Goal: Browse casually

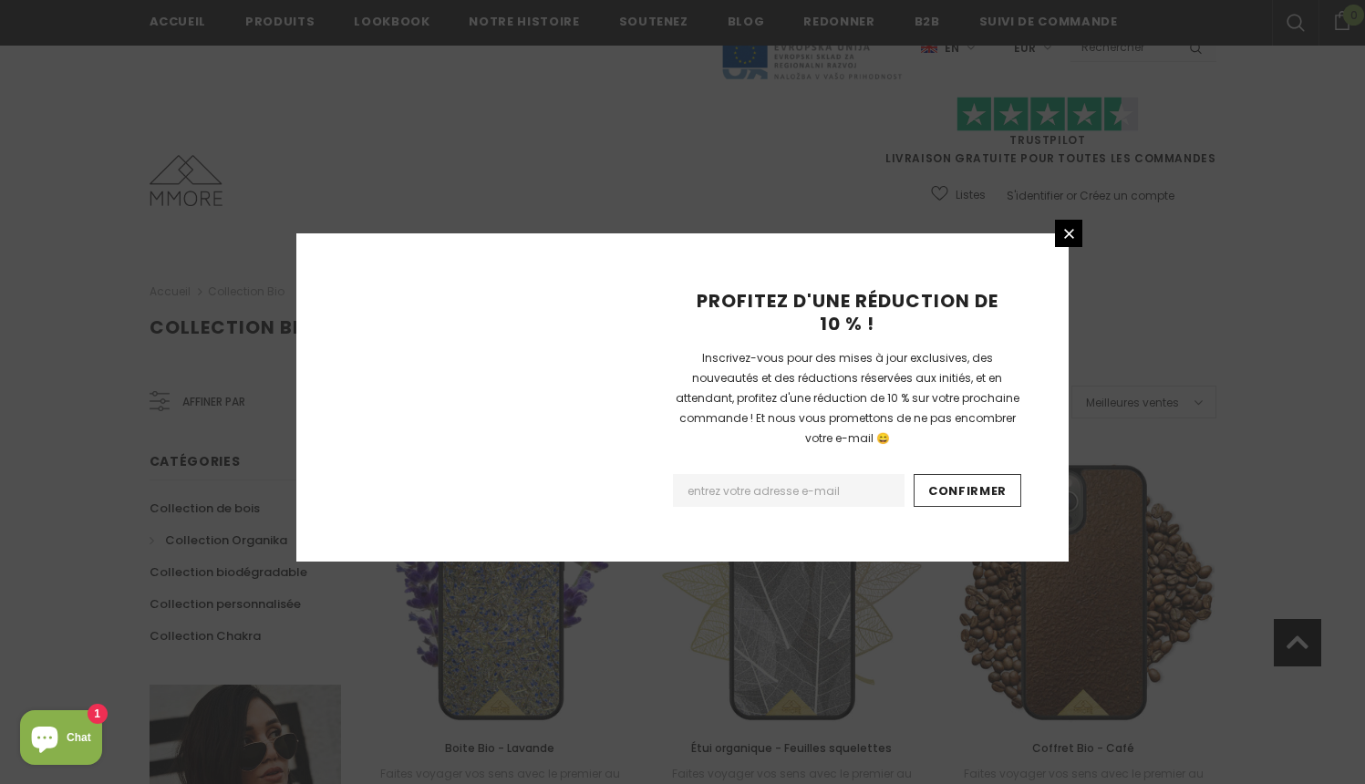
scroll to position [2078, 0]
